Goal: Task Accomplishment & Management: Manage account settings

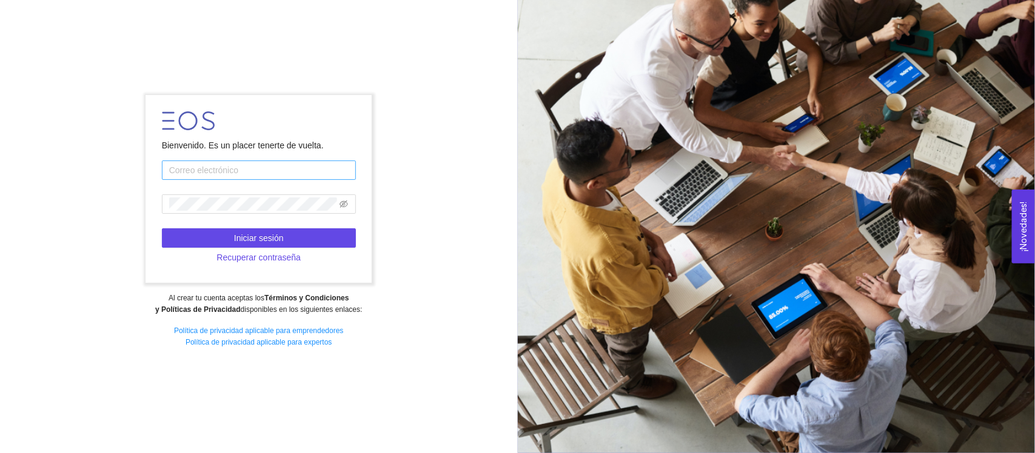
click at [229, 169] on input "text" at bounding box center [259, 170] width 194 height 19
type input "gpatino2014@outlook.com"
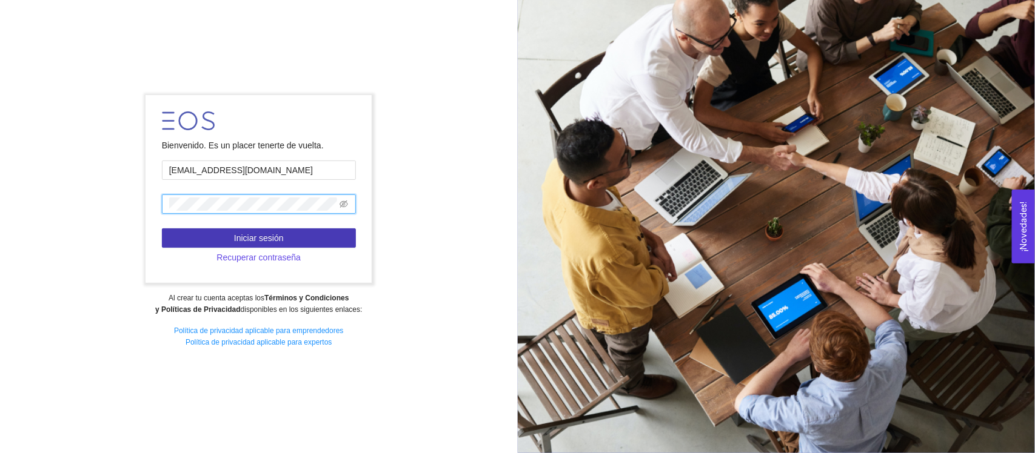
click at [286, 237] on button "Iniciar sesión" at bounding box center [259, 238] width 194 height 19
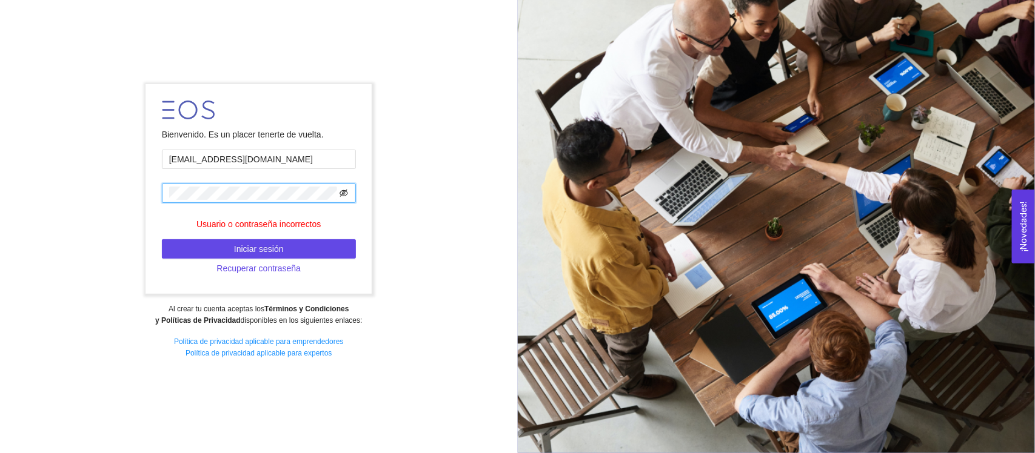
click at [347, 191] on icon "eye-invisible" at bounding box center [343, 193] width 8 height 8
click at [347, 191] on icon "eye" at bounding box center [343, 193] width 8 height 8
click at [268, 250] on span "Iniciar sesión" at bounding box center [259, 248] width 50 height 13
